Goal: Information Seeking & Learning: Learn about a topic

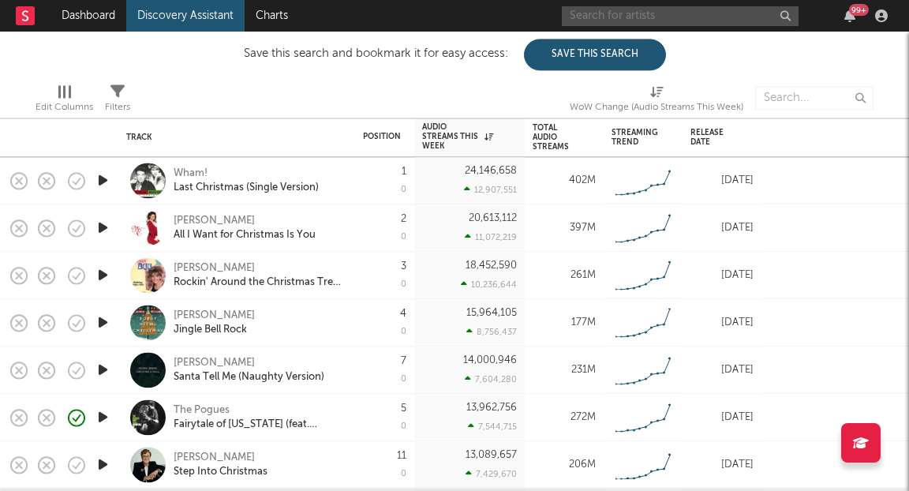
click at [635, 15] on input "text" at bounding box center [680, 16] width 237 height 20
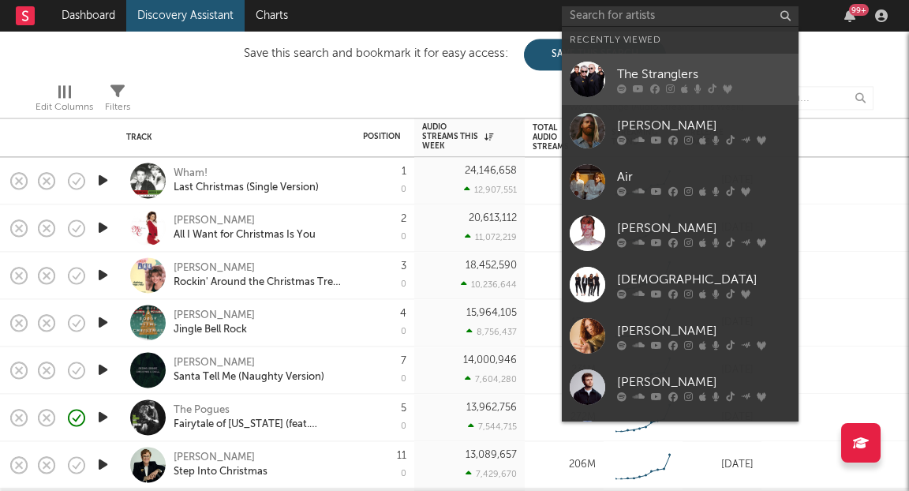
click at [642, 77] on div "The Stranglers" at bounding box center [704, 74] width 174 height 19
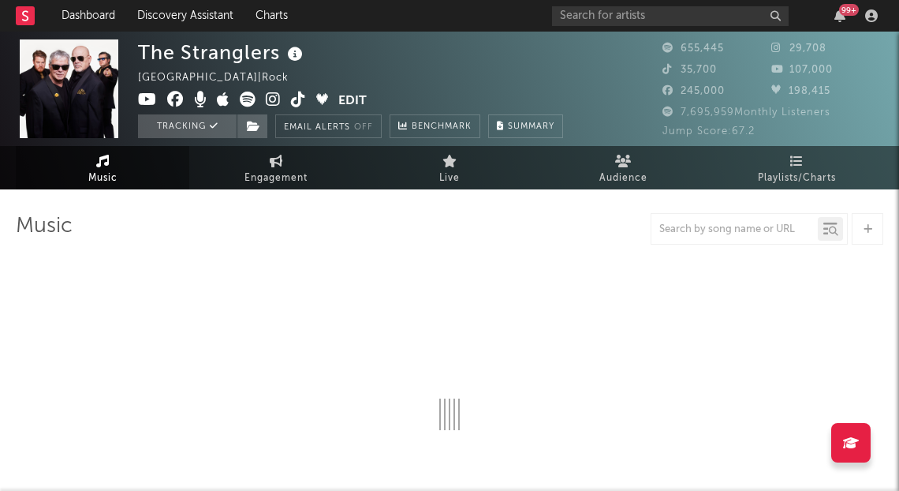
select select "6m"
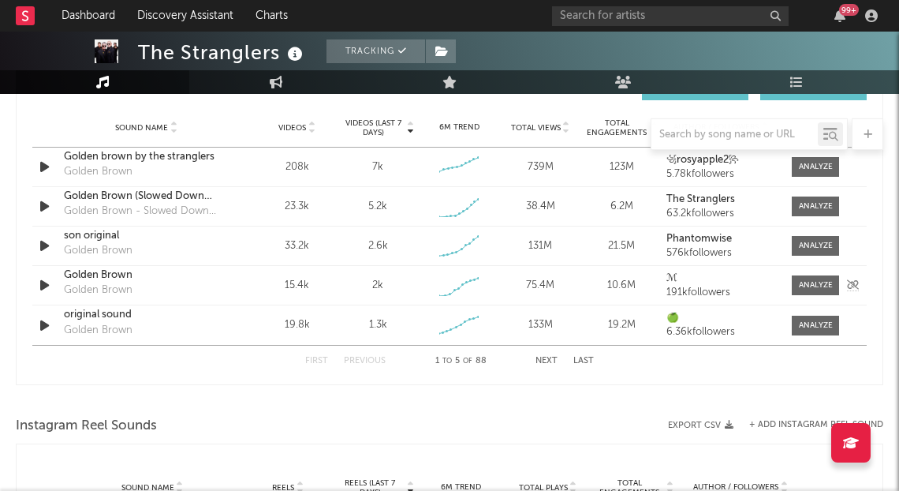
scroll to position [1138, 0]
click at [549, 363] on button "Next" at bounding box center [547, 361] width 22 height 9
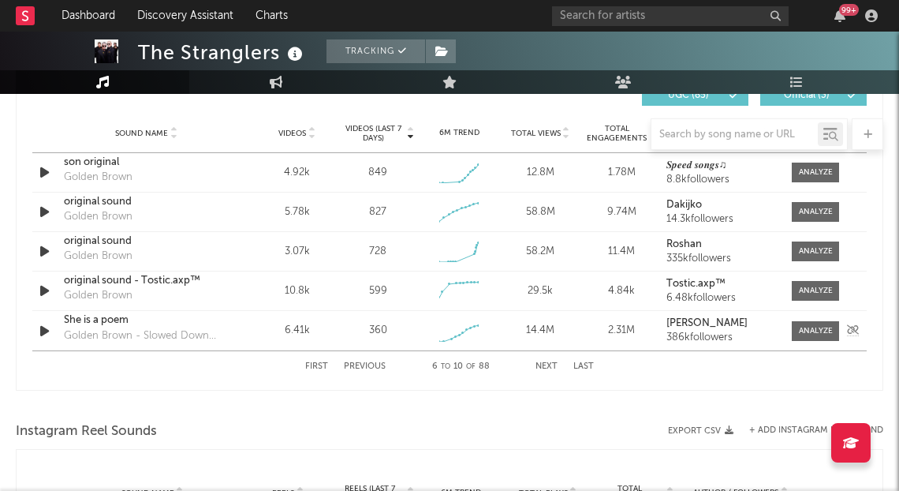
scroll to position [1133, 0]
click at [357, 369] on button "Previous" at bounding box center [365, 367] width 42 height 9
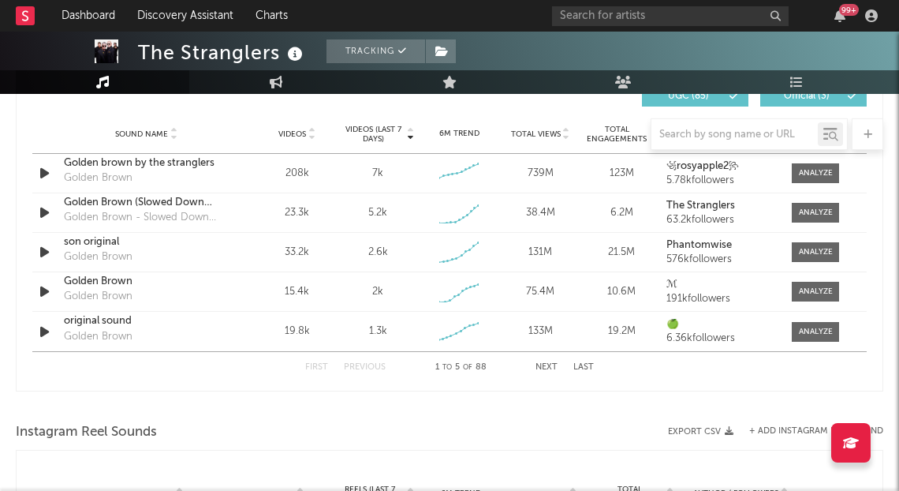
click at [555, 363] on button "Next" at bounding box center [547, 367] width 22 height 9
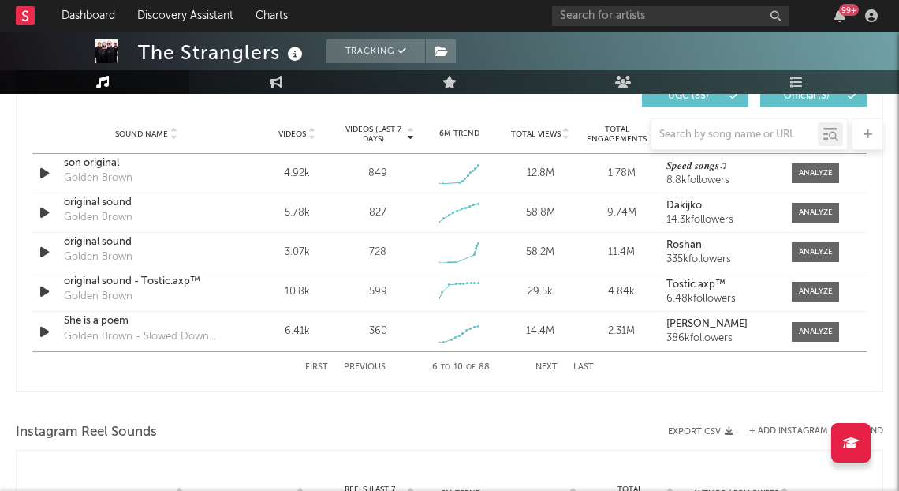
click at [555, 363] on button "Next" at bounding box center [547, 367] width 22 height 9
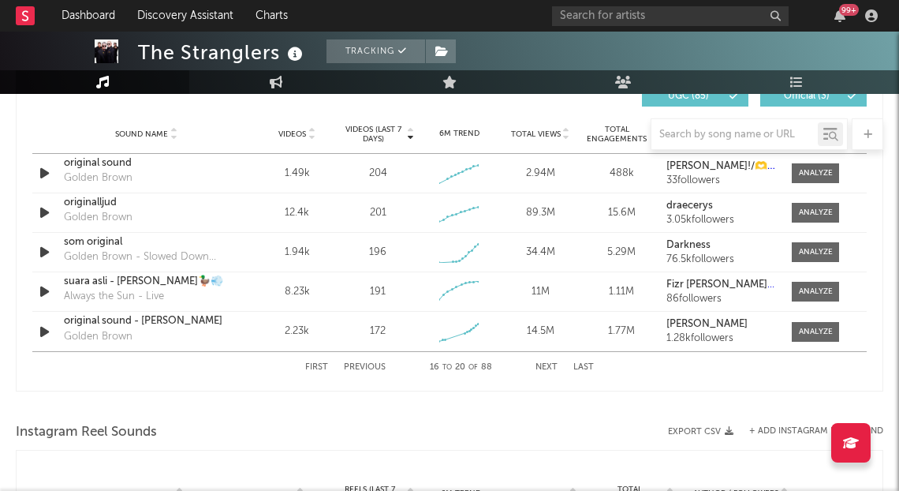
click at [555, 363] on button "Next" at bounding box center [547, 367] width 22 height 9
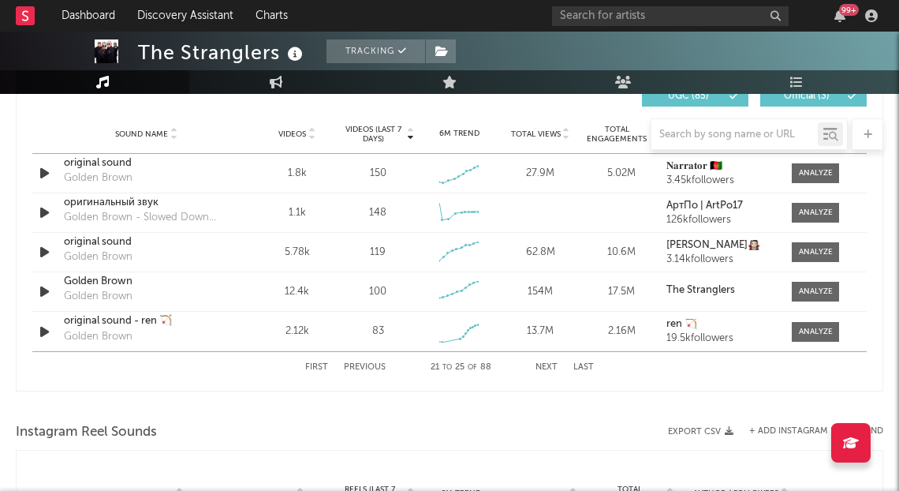
click at [300, 133] on div at bounding box center [450, 134] width 868 height 32
click at [297, 134] on div at bounding box center [450, 134] width 868 height 32
click at [310, 134] on div at bounding box center [450, 134] width 868 height 32
click at [310, 129] on div at bounding box center [450, 134] width 868 height 32
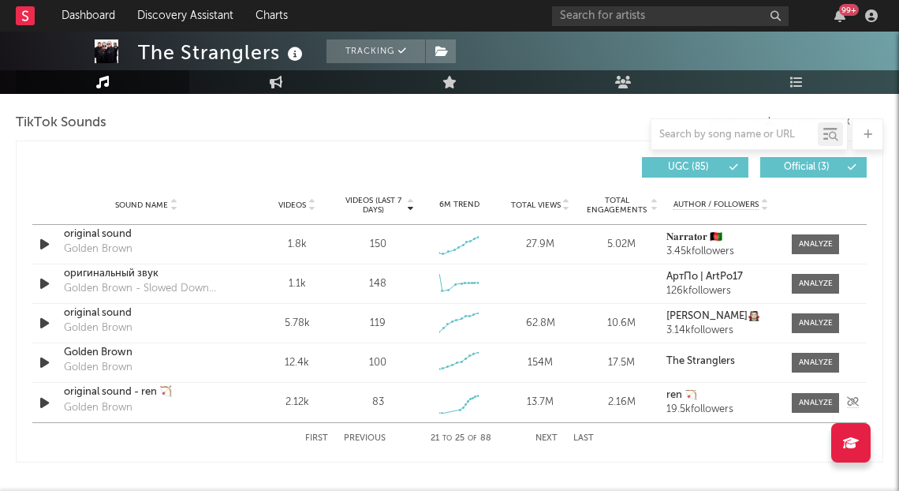
scroll to position [1063, 0]
click at [555, 435] on button "Next" at bounding box center [547, 437] width 22 height 9
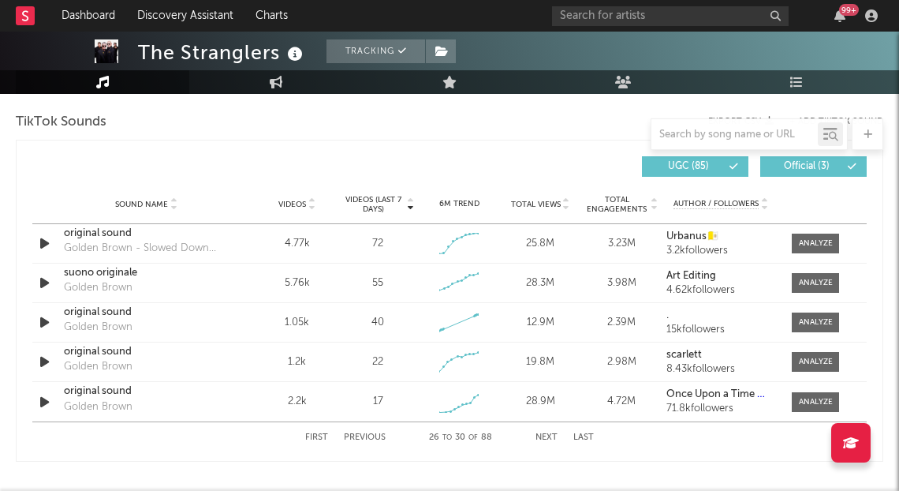
click at [555, 435] on button "Next" at bounding box center [547, 437] width 22 height 9
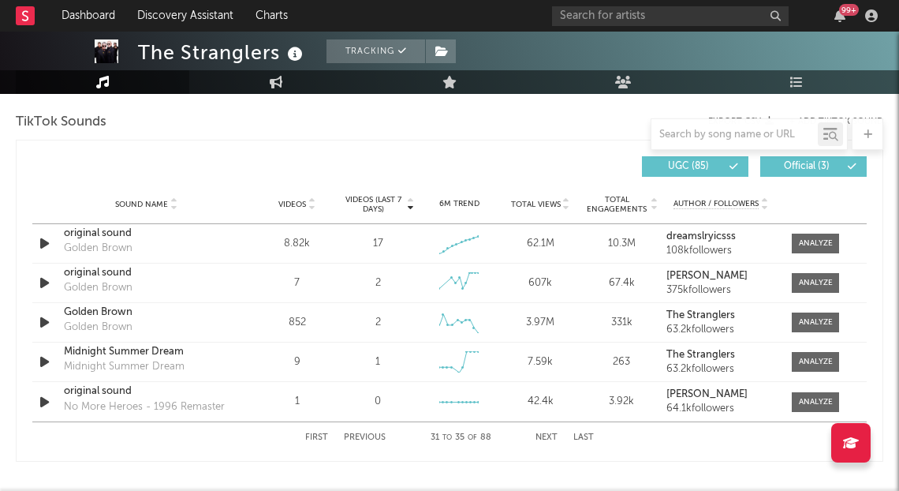
click at [374, 435] on button "Previous" at bounding box center [365, 437] width 42 height 9
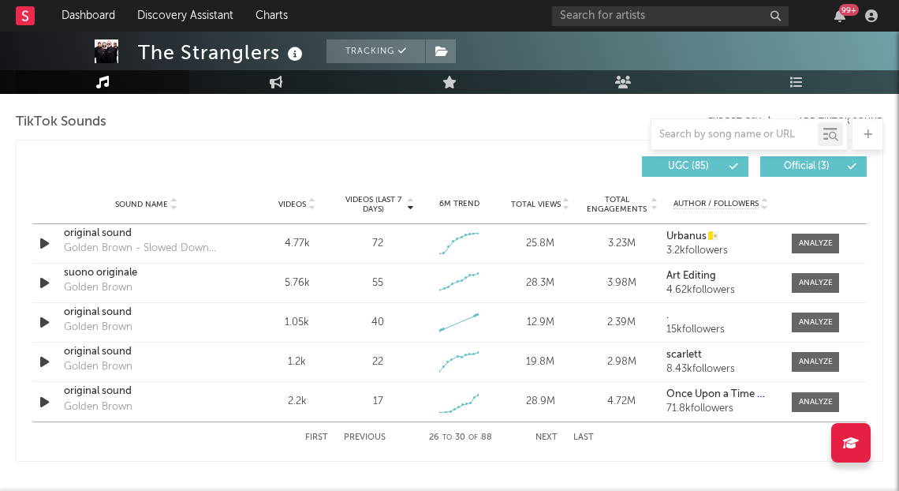
click at [374, 435] on button "Previous" at bounding box center [365, 437] width 42 height 9
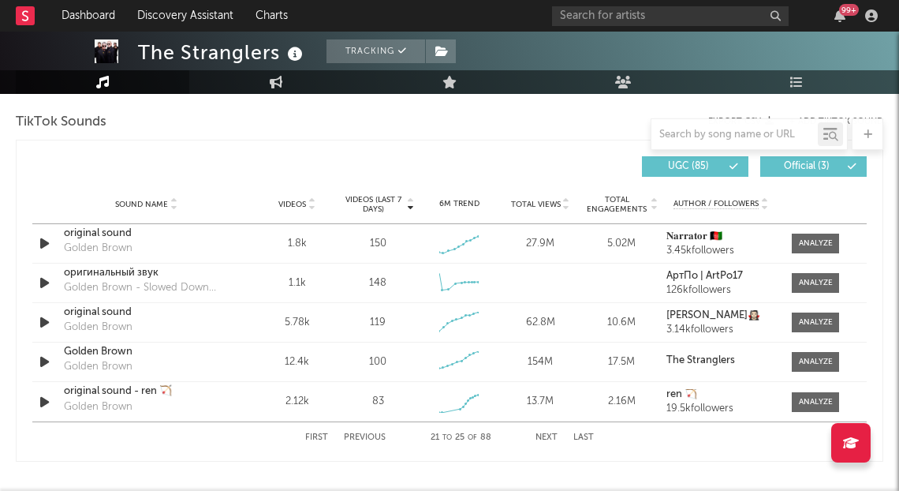
click at [374, 435] on button "Previous" at bounding box center [365, 437] width 42 height 9
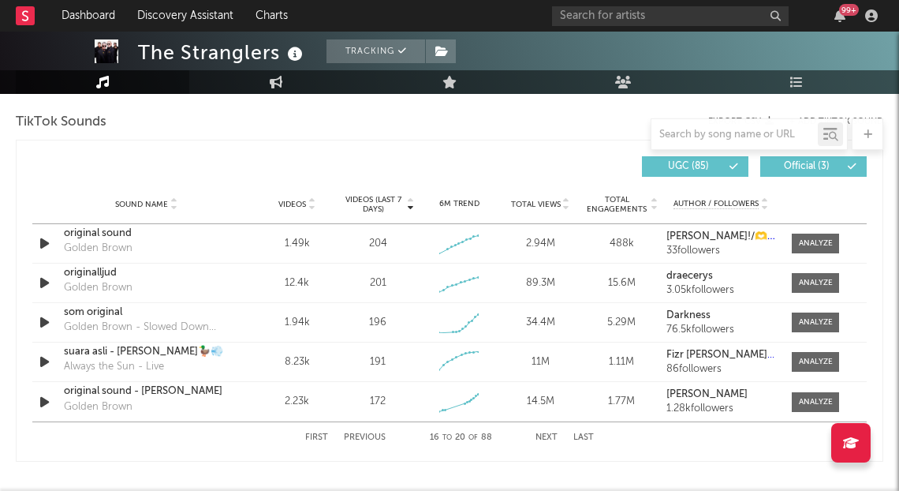
click at [374, 435] on button "Previous" at bounding box center [365, 437] width 42 height 9
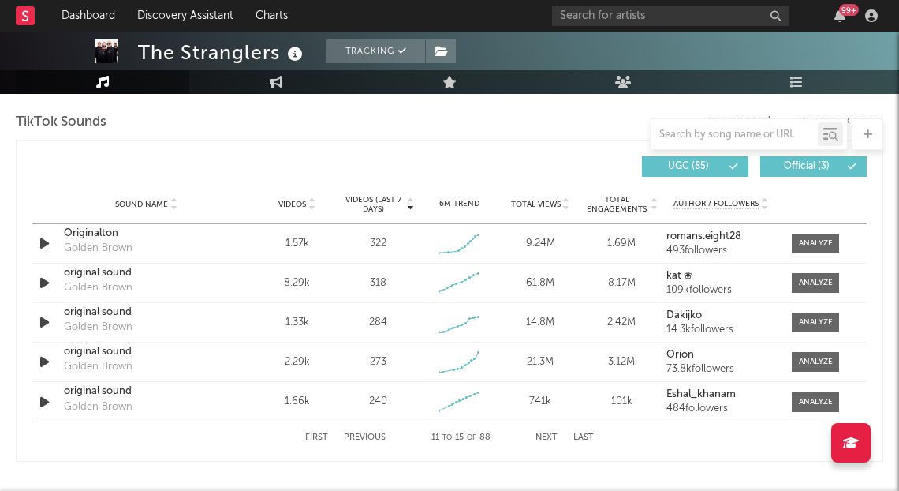
click at [374, 435] on button "Previous" at bounding box center [365, 437] width 42 height 9
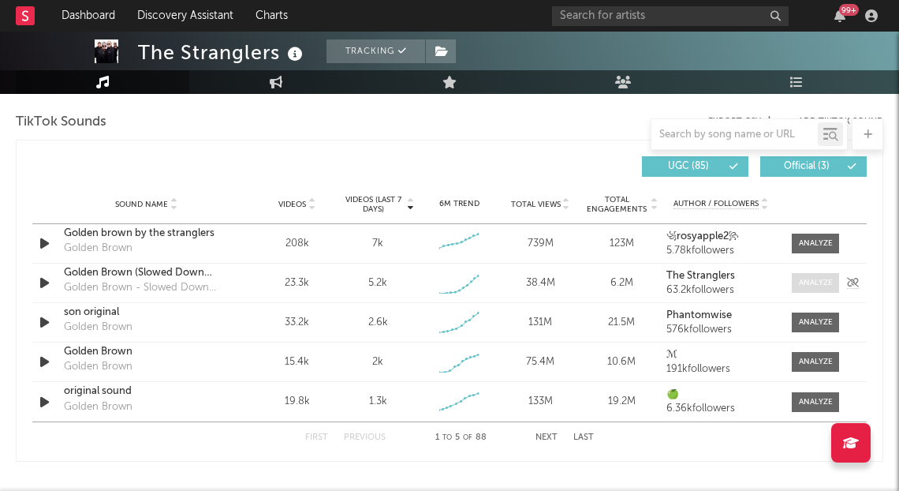
click at [819, 279] on div at bounding box center [816, 283] width 34 height 12
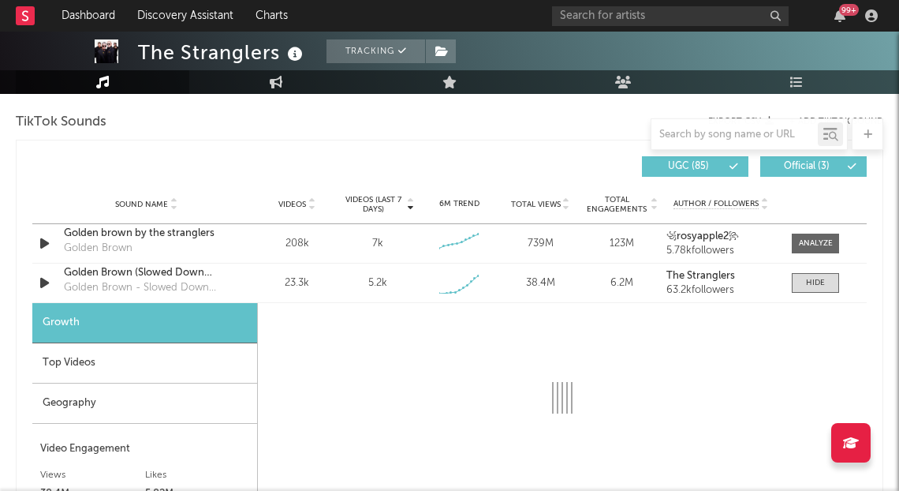
select select "1w"
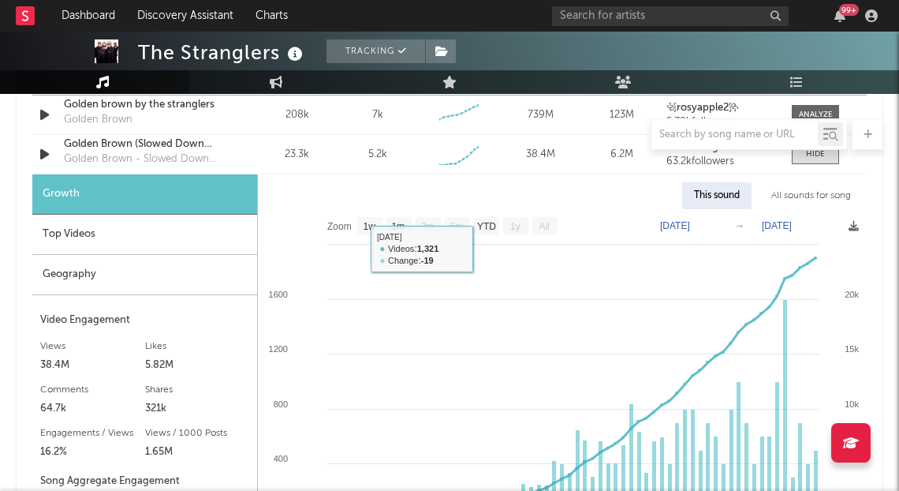
scroll to position [1201, 0]
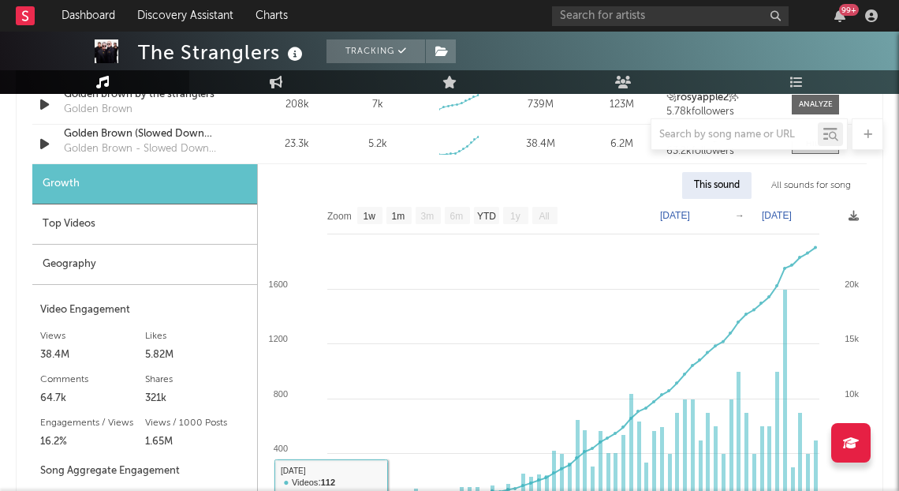
click at [107, 220] on div "Top Videos" at bounding box center [144, 224] width 225 height 40
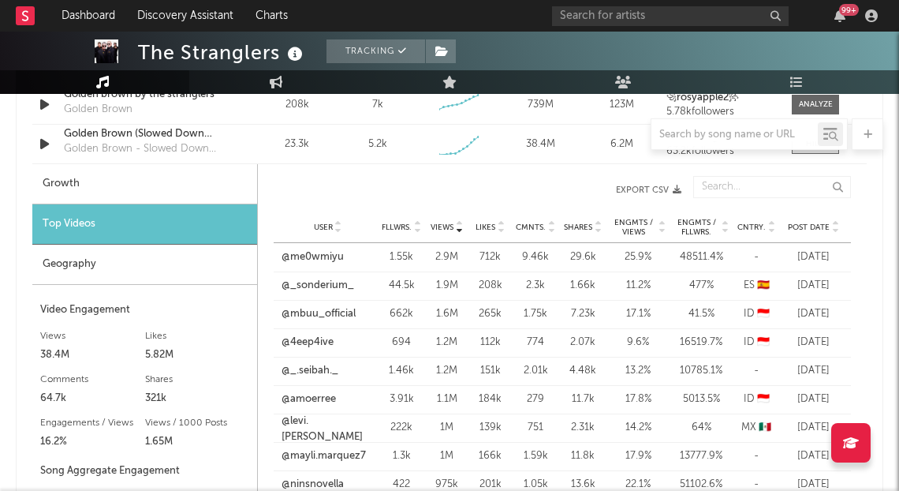
click at [128, 187] on div "Growth" at bounding box center [144, 184] width 225 height 40
select select "1w"
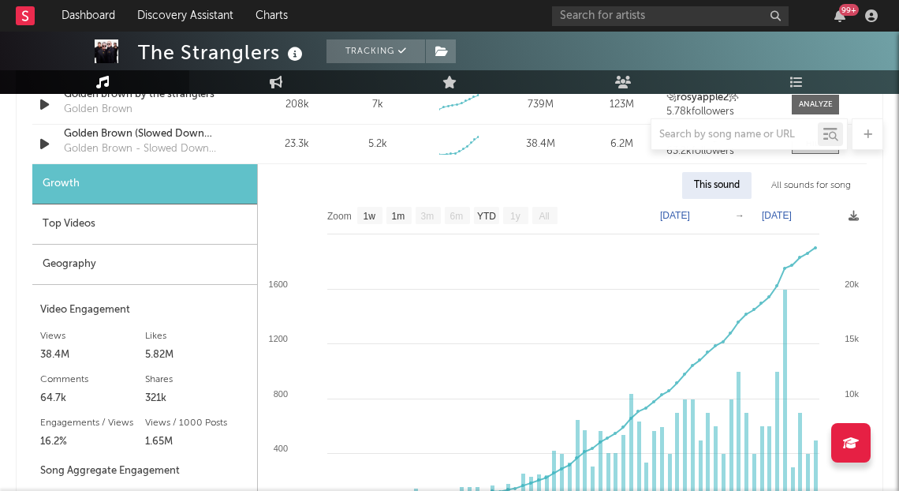
click at [130, 222] on div "Top Videos" at bounding box center [144, 224] width 225 height 40
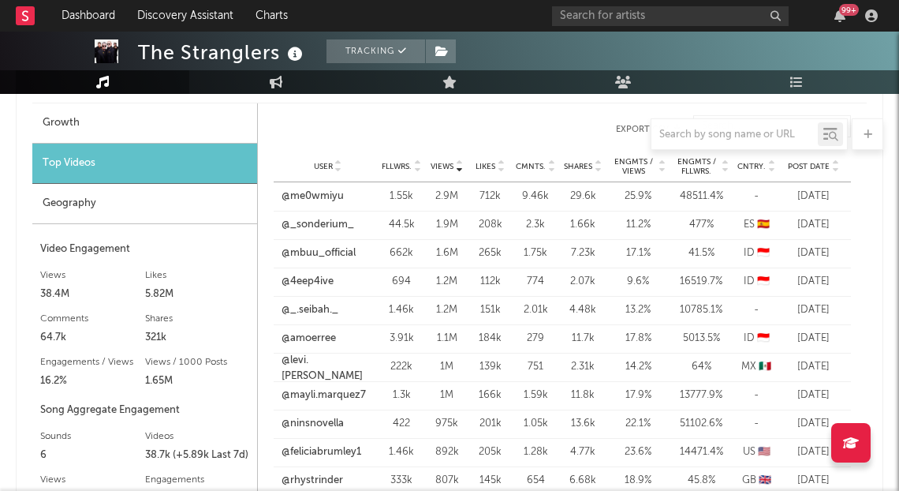
scroll to position [1257, 0]
